Goal: Task Accomplishment & Management: Manage account settings

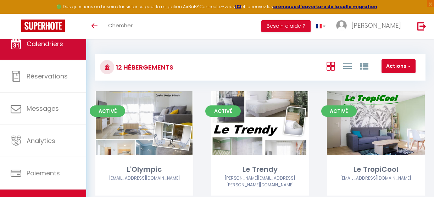
click at [56, 57] on link "Calendriers" at bounding box center [43, 44] width 86 height 32
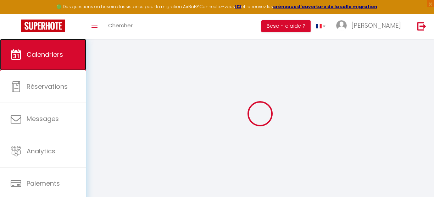
click at [51, 50] on span "Calendriers" at bounding box center [45, 54] width 36 height 9
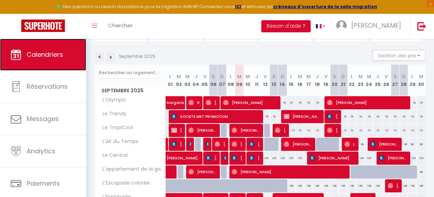
scroll to position [79, 0]
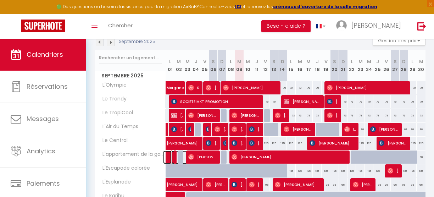
click at [173, 154] on span at bounding box center [179, 156] width 16 height 13
select select "OK"
select select "0"
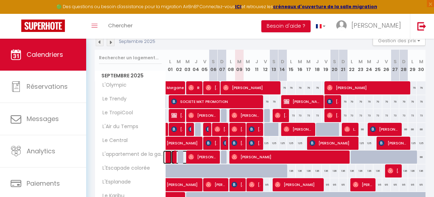
select select "1"
select select
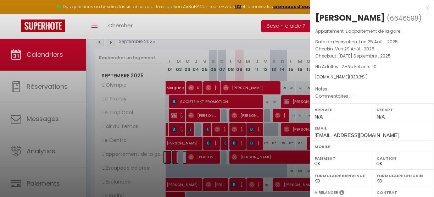
scroll to position [125, 0]
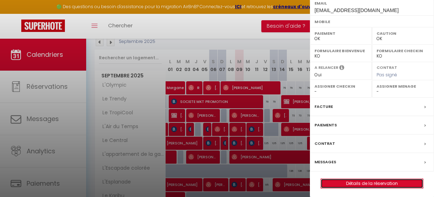
click at [364, 181] on link "Détails de la réservation" at bounding box center [372, 183] width 102 height 9
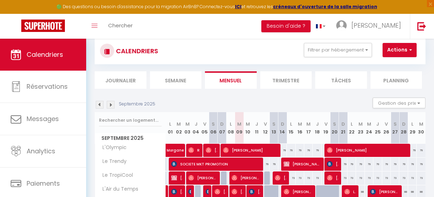
scroll to position [0, 0]
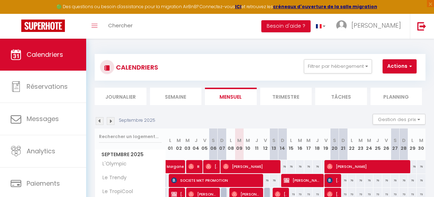
click at [101, 122] on img at bounding box center [100, 121] width 8 height 8
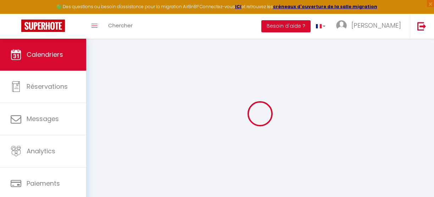
select select "0"
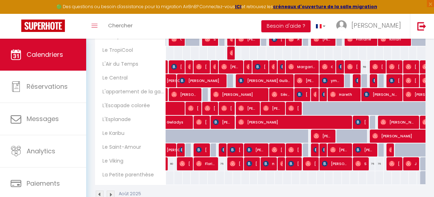
scroll to position [155, 0]
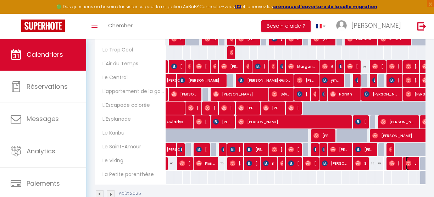
click at [407, 164] on span "Jamila" at bounding box center [410, 162] width 11 height 13
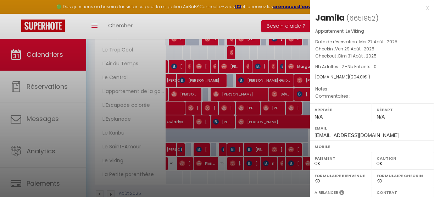
scroll to position [125, 0]
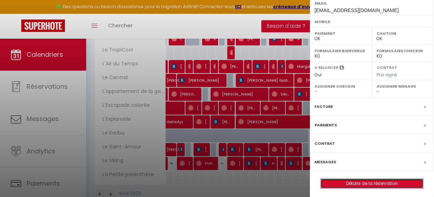
click at [360, 181] on link "Détails de la réservation" at bounding box center [372, 183] width 102 height 9
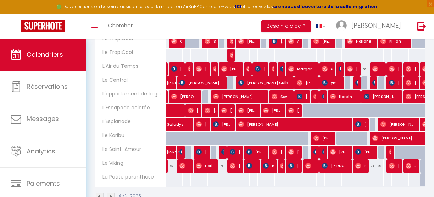
scroll to position [153, 0]
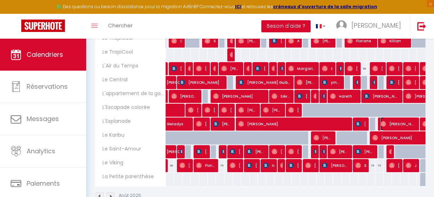
click at [402, 121] on span "Samantha" at bounding box center [397, 123] width 35 height 13
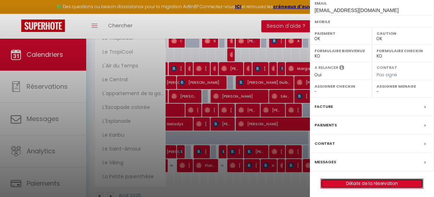
click at [356, 180] on link "Détails de la réservation" at bounding box center [372, 183] width 102 height 9
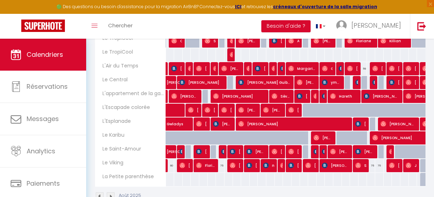
scroll to position [73, 0]
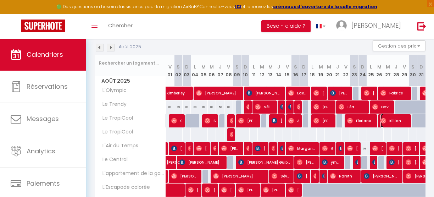
click at [384, 119] on span "Killian" at bounding box center [393, 120] width 27 height 13
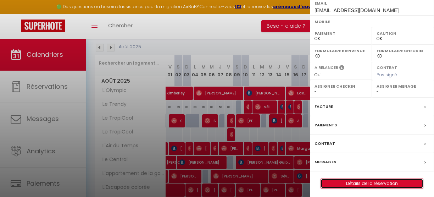
click at [357, 181] on link "Détails de la réservation" at bounding box center [372, 183] width 102 height 9
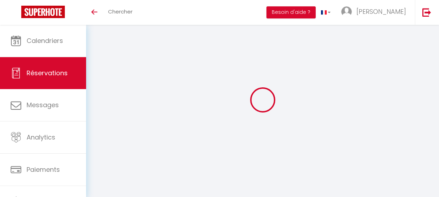
select select
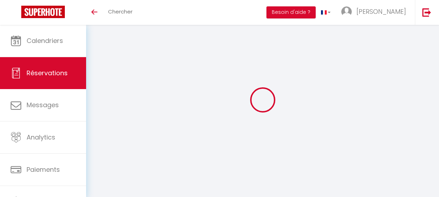
select select
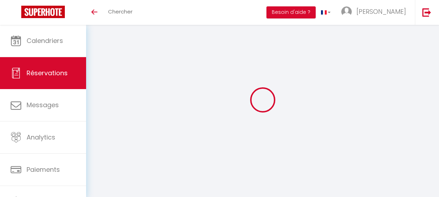
checkbox input "false"
select select
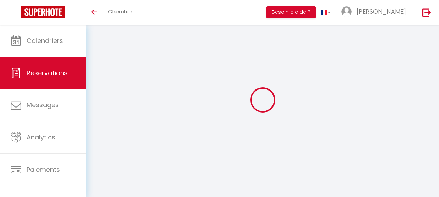
select select
checkbox input "false"
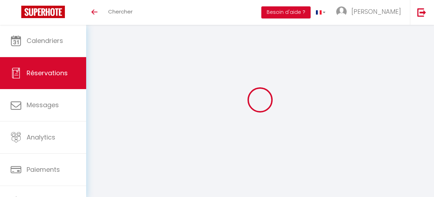
select select
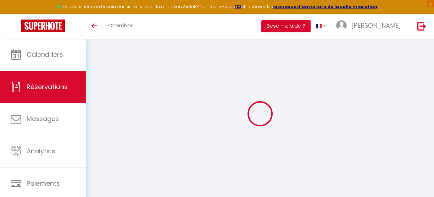
type input "[PERSON_NAME]"
type input "[EMAIL_ADDRESS][DOMAIN_NAME]"
select select
type input "8"
select select "69370"
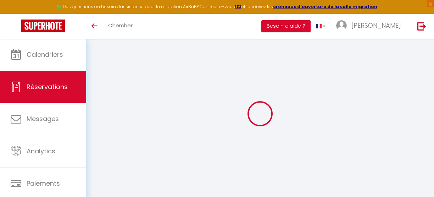
select select "1"
select select
type input "2"
select select "12"
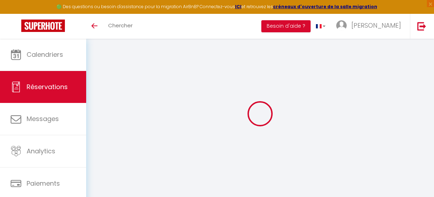
select select
type input "288"
checkbox input "false"
type input "66.89"
select select "1"
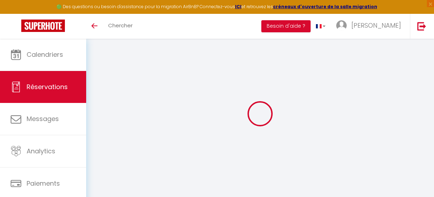
type input "0"
select select
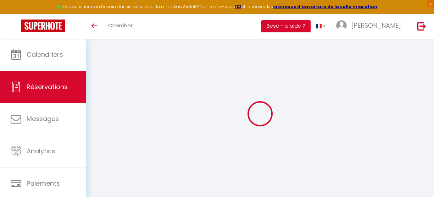
select select
select select "15"
checkbox input "false"
select select
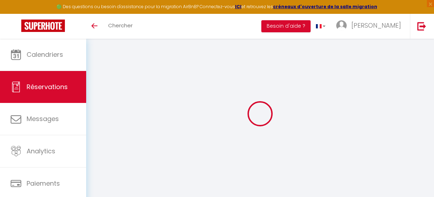
select select
checkbox input "false"
select select
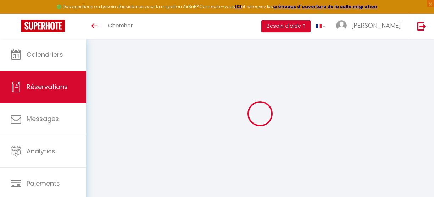
checkbox input "false"
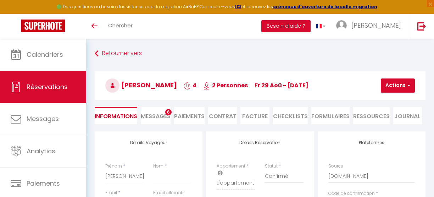
select select
type input "35"
type input "10.3"
select select
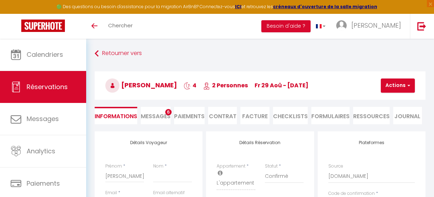
checkbox input "false"
select select
checkbox input "false"
select select
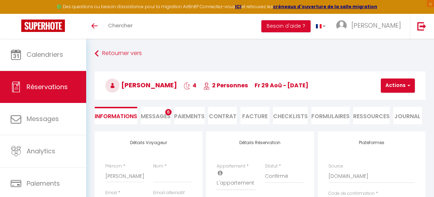
click at [291, 117] on li "CHECKLISTS" at bounding box center [290, 115] width 35 height 17
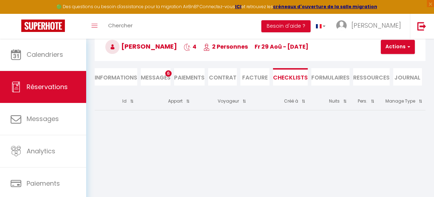
scroll to position [4, 0]
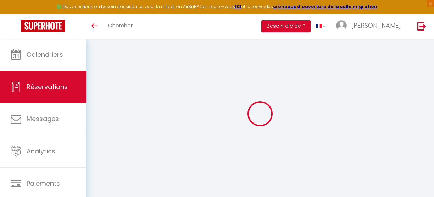
select select
checkbox input "false"
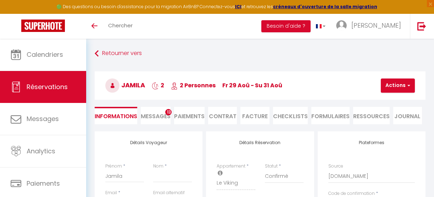
select select
type input "30"
type input "6.01"
select select
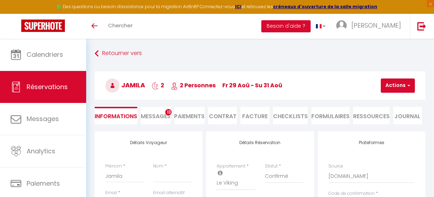
checkbox input "false"
select select
checkbox input "false"
select select
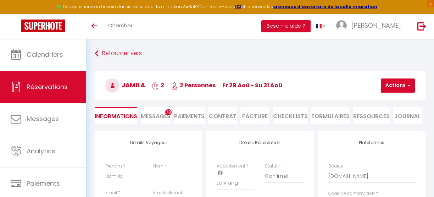
click at [289, 116] on li "CHECKLISTS" at bounding box center [290, 115] width 35 height 17
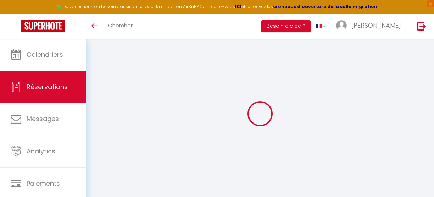
select select
checkbox input "false"
select select
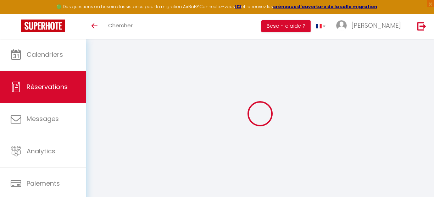
select select
checkbox input "false"
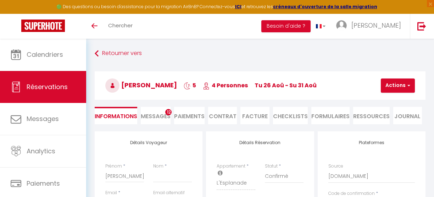
select select
type input "47"
type input "13.41"
select select
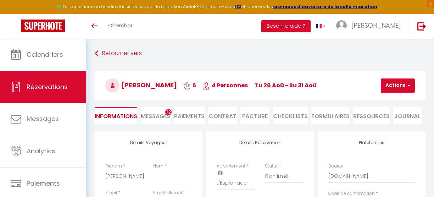
checkbox input "false"
select select
checkbox input "false"
select select
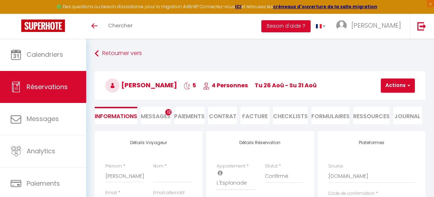
click at [293, 121] on li "CHECKLISTS" at bounding box center [290, 115] width 35 height 17
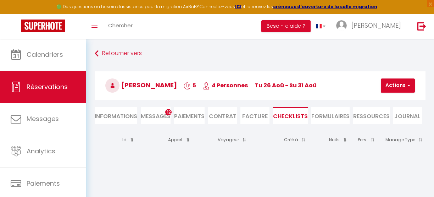
scroll to position [39, 0]
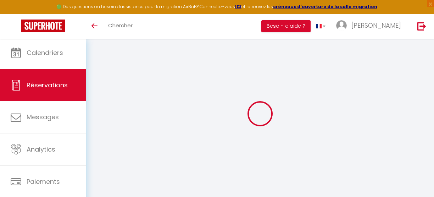
select select
checkbox input "false"
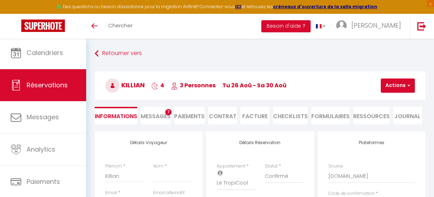
select select
type input "30"
type input "10.56"
select select
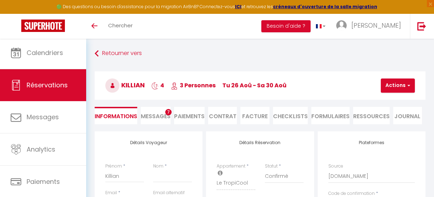
checkbox input "false"
select select
checkbox input "false"
select select
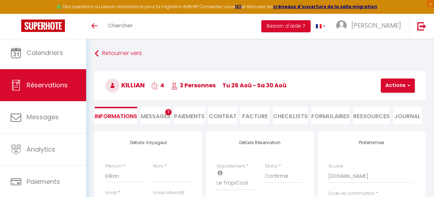
click at [282, 113] on li "CHECKLISTS" at bounding box center [290, 115] width 35 height 17
